Goal: Transaction & Acquisition: Purchase product/service

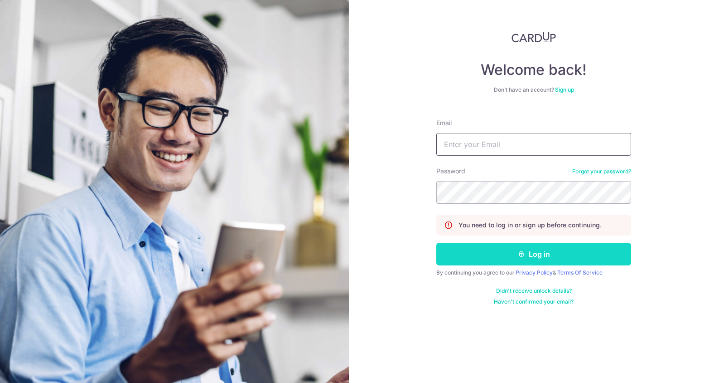
type input "iantan.jse@gmail.com"
click at [483, 252] on button "Log in" at bounding box center [534, 254] width 195 height 23
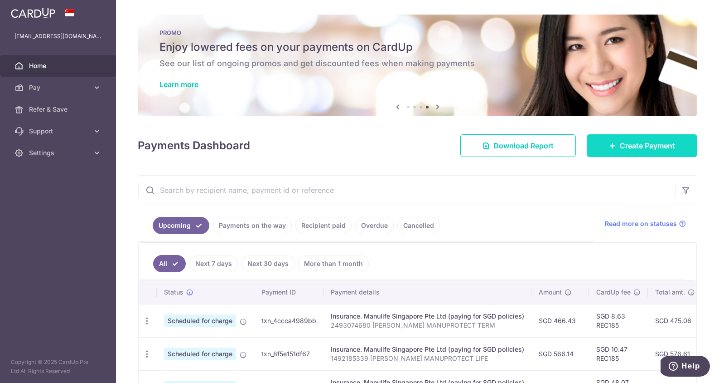
click at [649, 144] on span "Create Payment" at bounding box center [647, 145] width 55 height 11
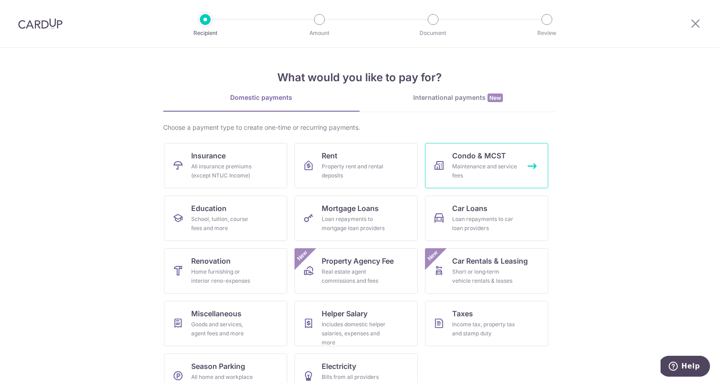
click at [519, 167] on link "Condo & MCST Maintenance and service fees" at bounding box center [486, 165] width 123 height 45
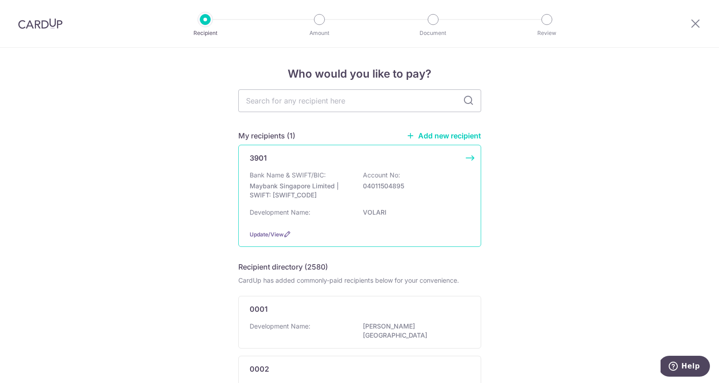
click at [333, 166] on div "3901 Bank Name & SWIFT/BIC: Maybank Singapore Limited | SWIFT: [SWIFT_CODE] Acc…" at bounding box center [359, 196] width 243 height 102
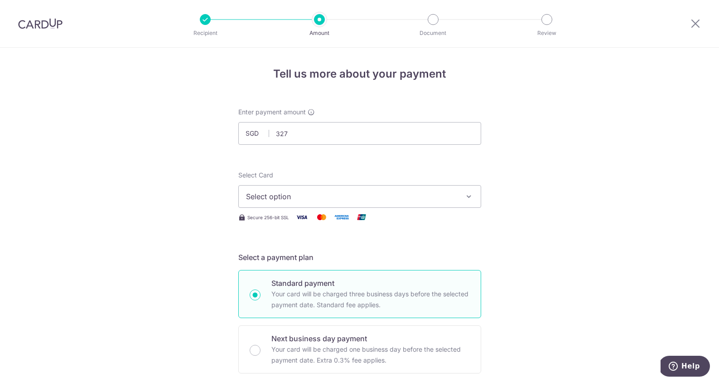
type input "327.00"
click at [390, 191] on span "Select option" at bounding box center [351, 196] width 211 height 11
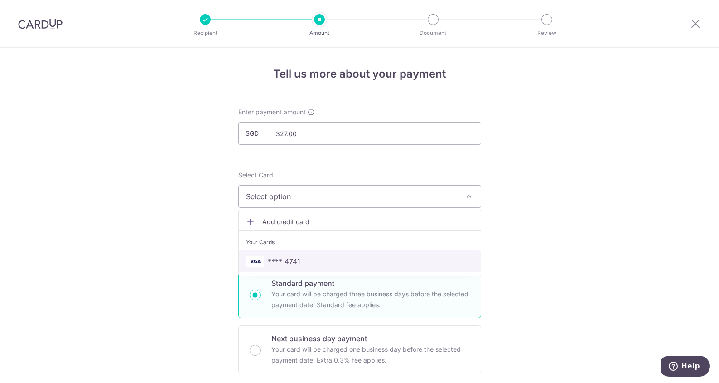
click at [353, 255] on link "**** 4741" at bounding box center [360, 261] width 242 height 22
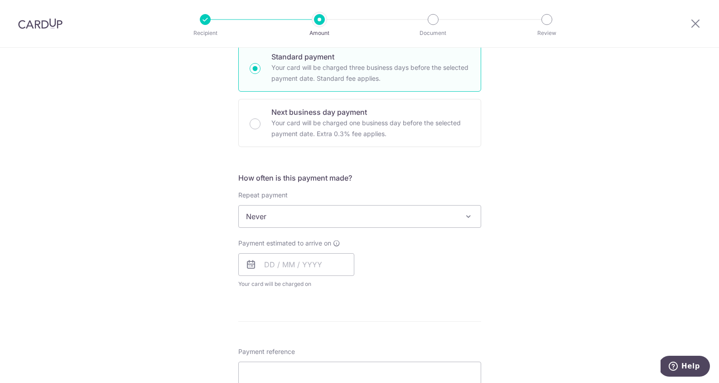
scroll to position [239, 0]
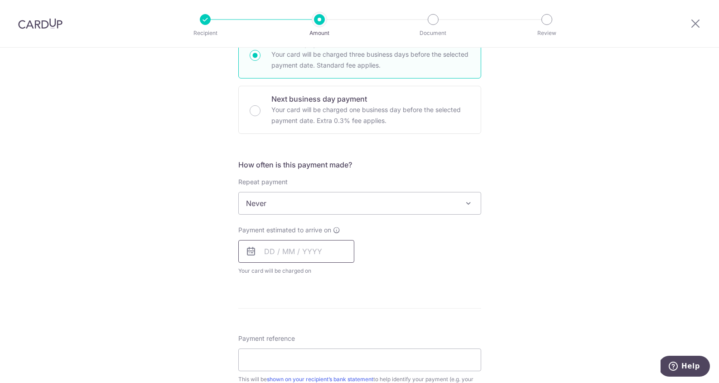
click at [303, 244] on input "text" at bounding box center [296, 251] width 116 height 23
click at [444, 268] on div "Payment estimated to arrive on Prev Next Sep Oct Nov Dec 2025 2026 2027 2028 20…" at bounding box center [360, 250] width 254 height 50
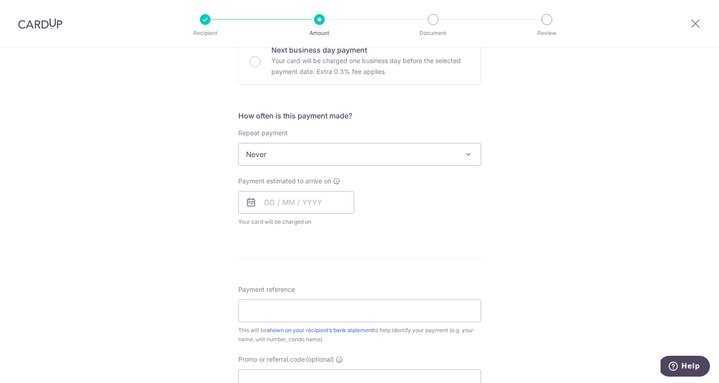
scroll to position [309, 0]
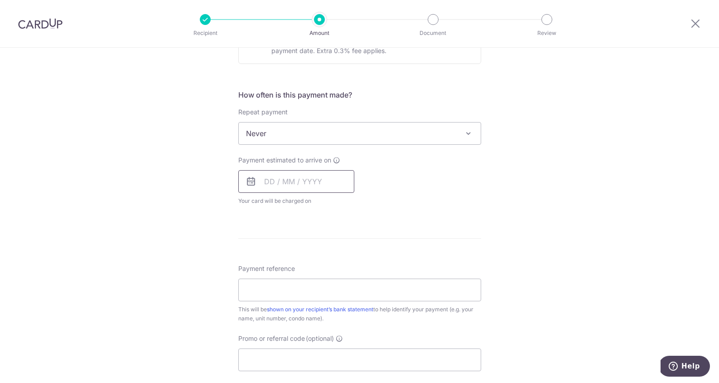
click at [322, 186] on input "text" at bounding box center [296, 181] width 116 height 23
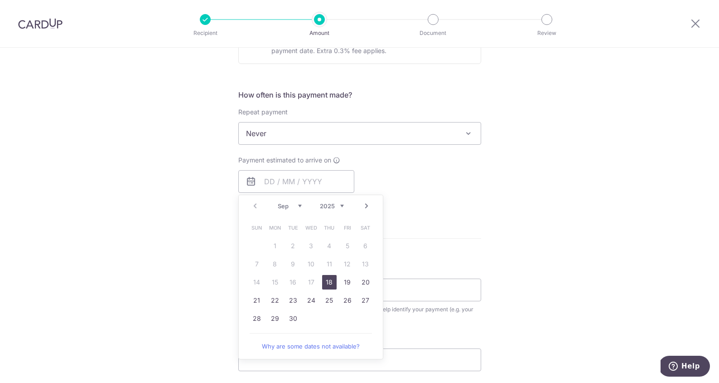
click at [328, 284] on link "18" at bounding box center [329, 282] width 15 height 15
type input "18/09/2025"
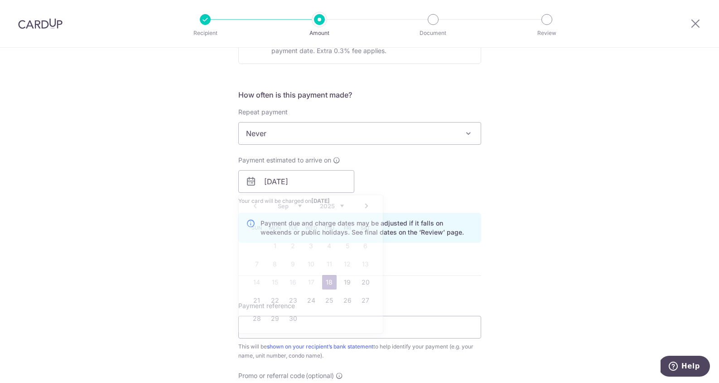
click at [328, 284] on link "18" at bounding box center [329, 282] width 15 height 15
click at [315, 329] on input "Payment reference" at bounding box center [359, 327] width 243 height 23
type input "0505 IAN TAN CELENE NG"
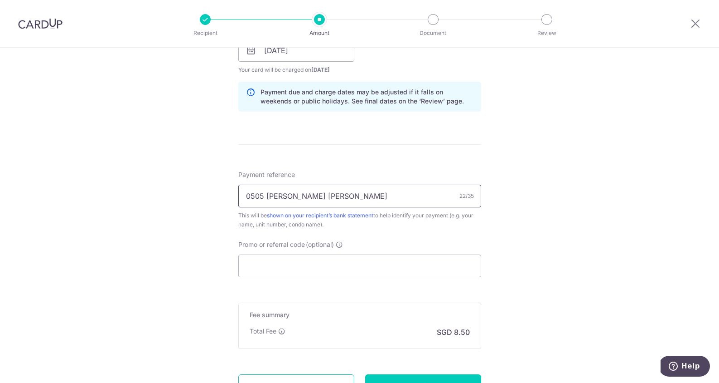
scroll to position [452, 0]
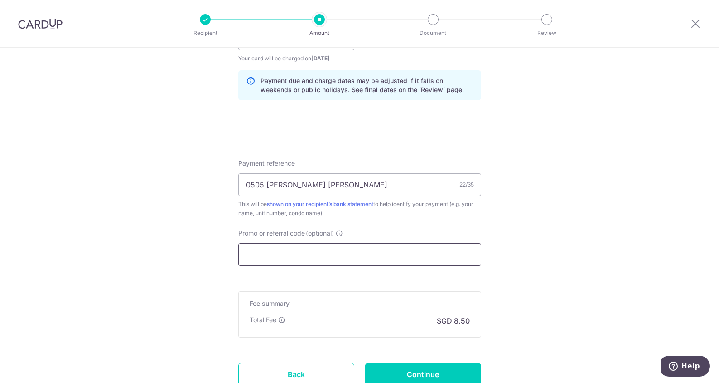
click at [338, 261] on input "Promo or referral code (optional)" at bounding box center [359, 254] width 243 height 23
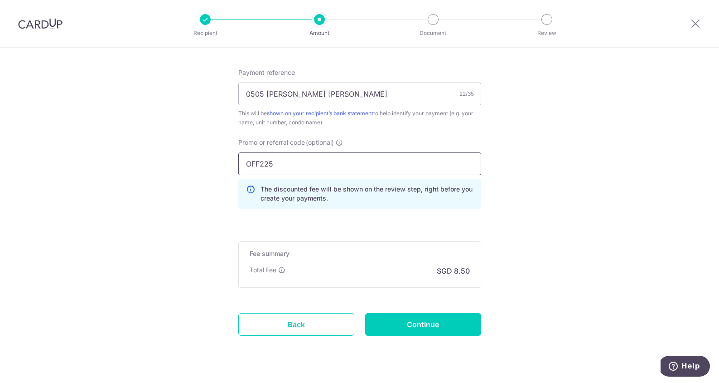
scroll to position [563, 0]
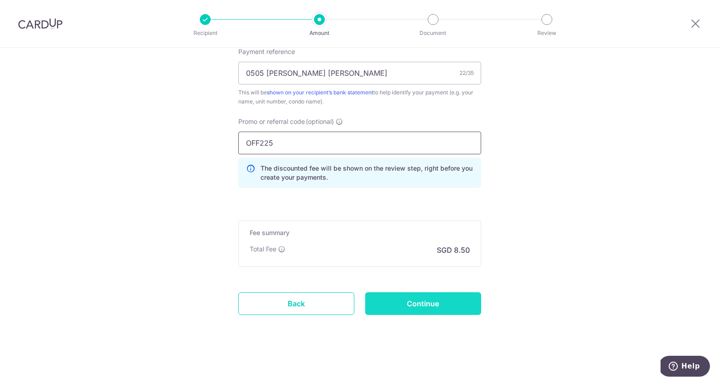
type input "OFF225"
click at [390, 303] on input "Continue" at bounding box center [423, 303] width 116 height 23
type input "Create Schedule"
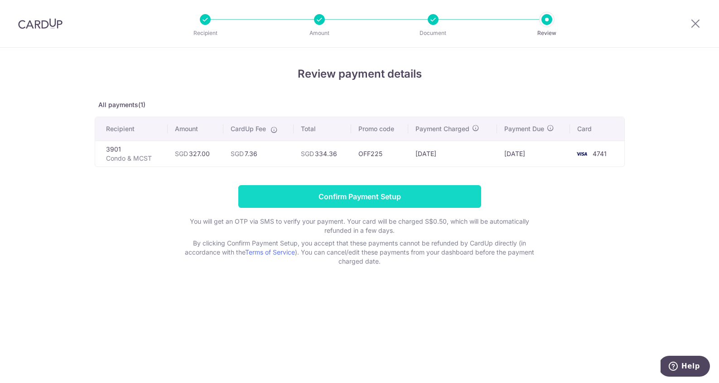
click at [393, 199] on input "Confirm Payment Setup" at bounding box center [359, 196] width 243 height 23
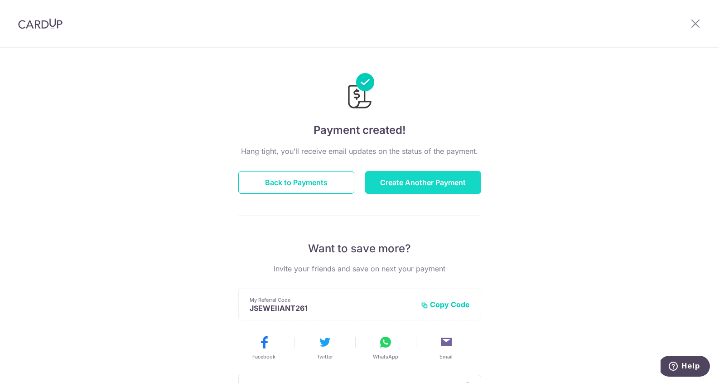
click at [418, 182] on button "Create Another Payment" at bounding box center [423, 182] width 116 height 23
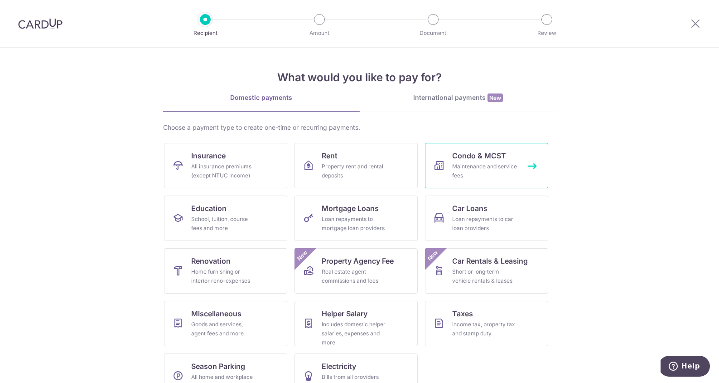
click at [460, 157] on span "Condo & MCST" at bounding box center [479, 155] width 54 height 11
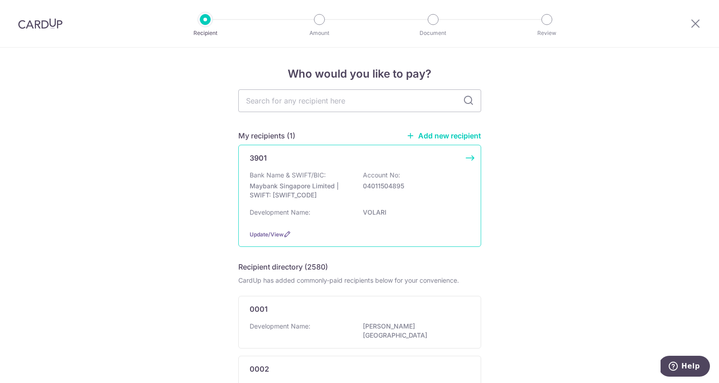
click at [389, 189] on p "04011504895" at bounding box center [414, 185] width 102 height 9
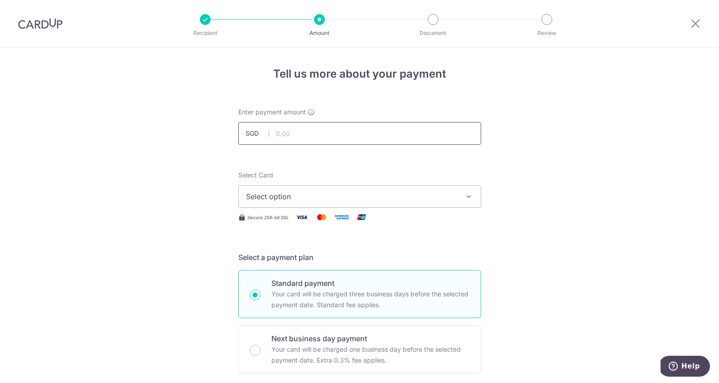
click at [349, 138] on input "text" at bounding box center [359, 133] width 243 height 23
type input "54.50"
click at [400, 199] on span "Select option" at bounding box center [351, 196] width 211 height 11
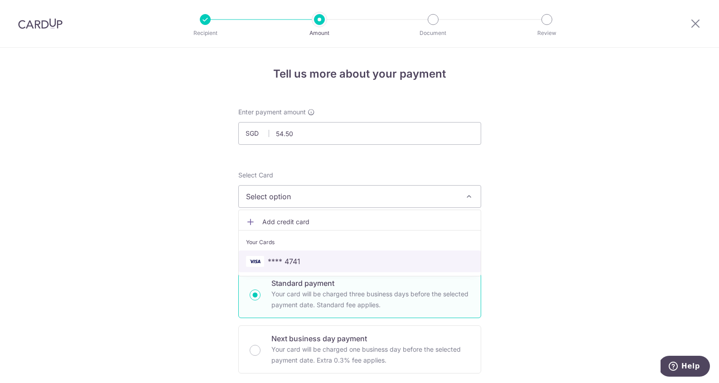
click at [361, 261] on span "**** 4741" at bounding box center [360, 261] width 228 height 11
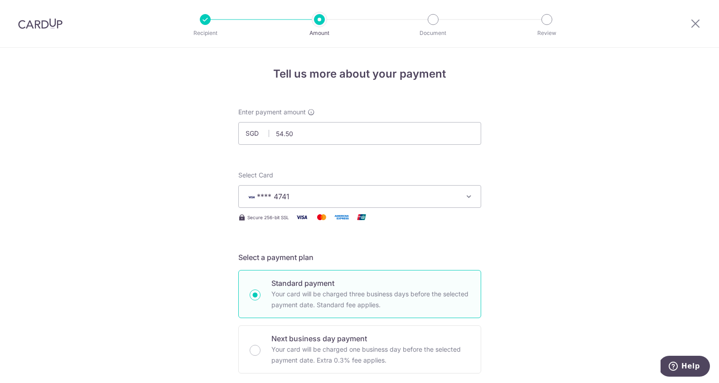
scroll to position [319, 0]
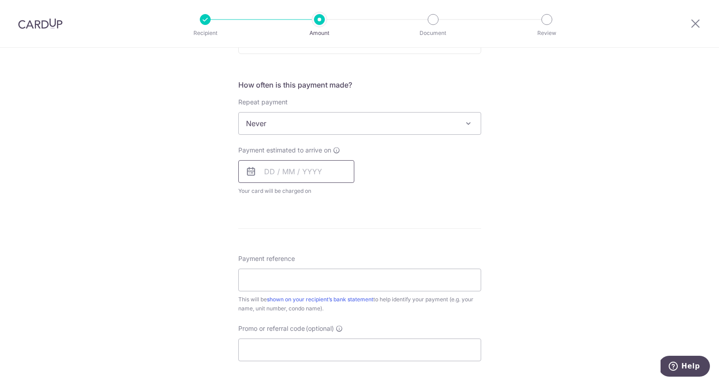
click at [298, 173] on input "text" at bounding box center [296, 171] width 116 height 23
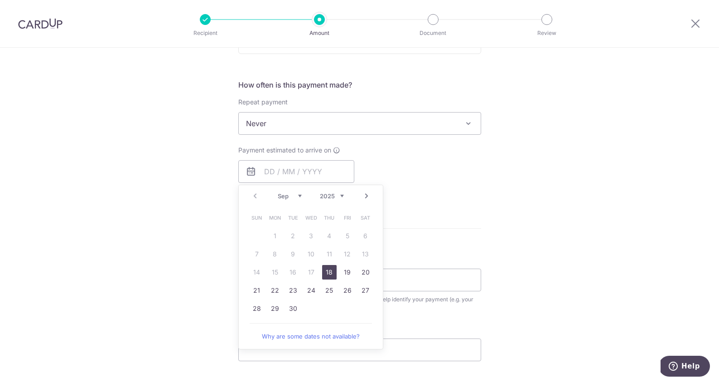
click at [502, 195] on div "Tell us more about your payment Enter payment amount SGD 54.50 54.50 Select Car…" at bounding box center [359, 156] width 719 height 857
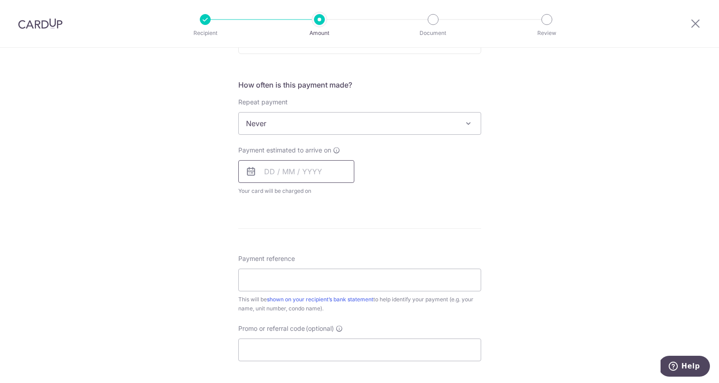
click at [342, 179] on input "text" at bounding box center [296, 171] width 116 height 23
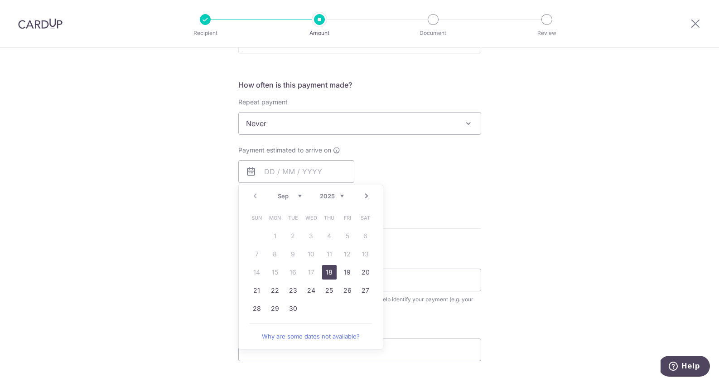
click at [331, 268] on link "18" at bounding box center [329, 272] width 15 height 15
type input "18/09/2025"
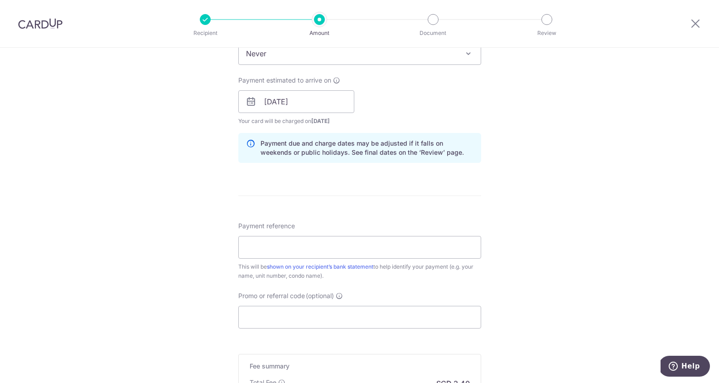
scroll to position [403, 0]
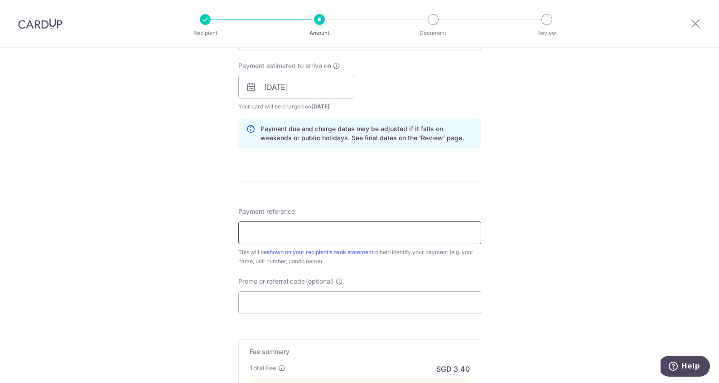
click at [376, 238] on input "Payment reference" at bounding box center [359, 232] width 243 height 23
type input "0505 IAN TAN CELENE NG"
click at [345, 299] on input "Promo or referral code (optional)" at bounding box center [359, 302] width 243 height 23
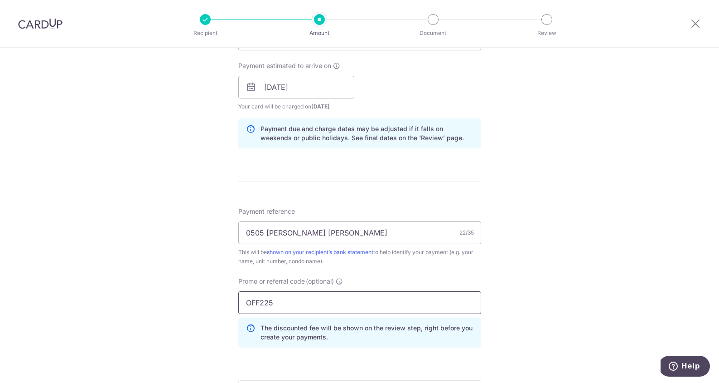
type input "OFF225"
click at [510, 275] on div "Tell us more about your payment Enter payment amount SGD 54.50 54.50 Select Car…" at bounding box center [359, 111] width 719 height 935
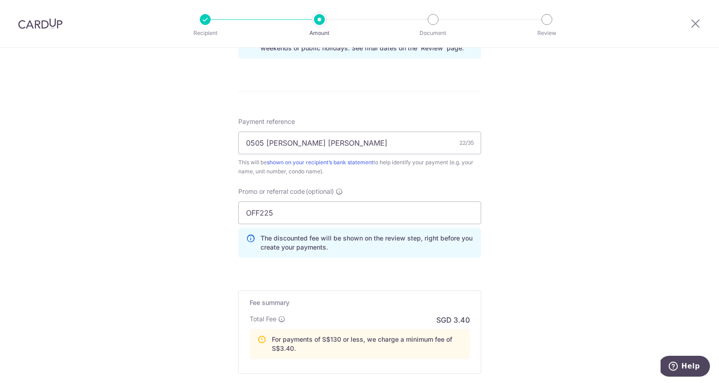
scroll to position [598, 0]
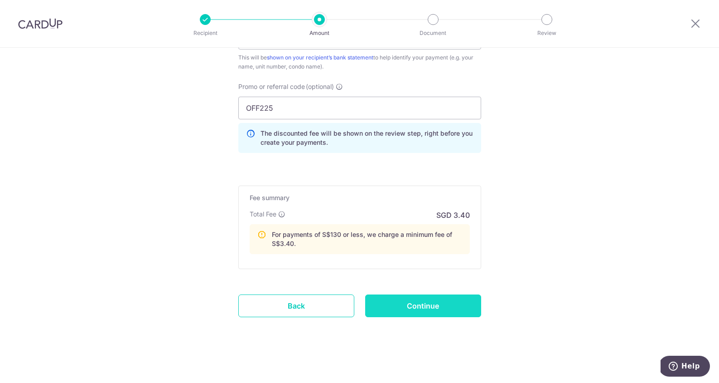
click at [419, 309] on input "Continue" at bounding box center [423, 305] width 116 height 23
type input "Create Schedule"
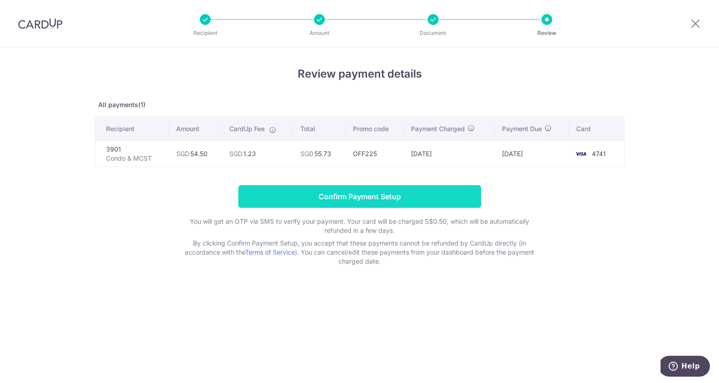
click at [390, 194] on input "Confirm Payment Setup" at bounding box center [359, 196] width 243 height 23
